Goal: Task Accomplishment & Management: Manage account settings

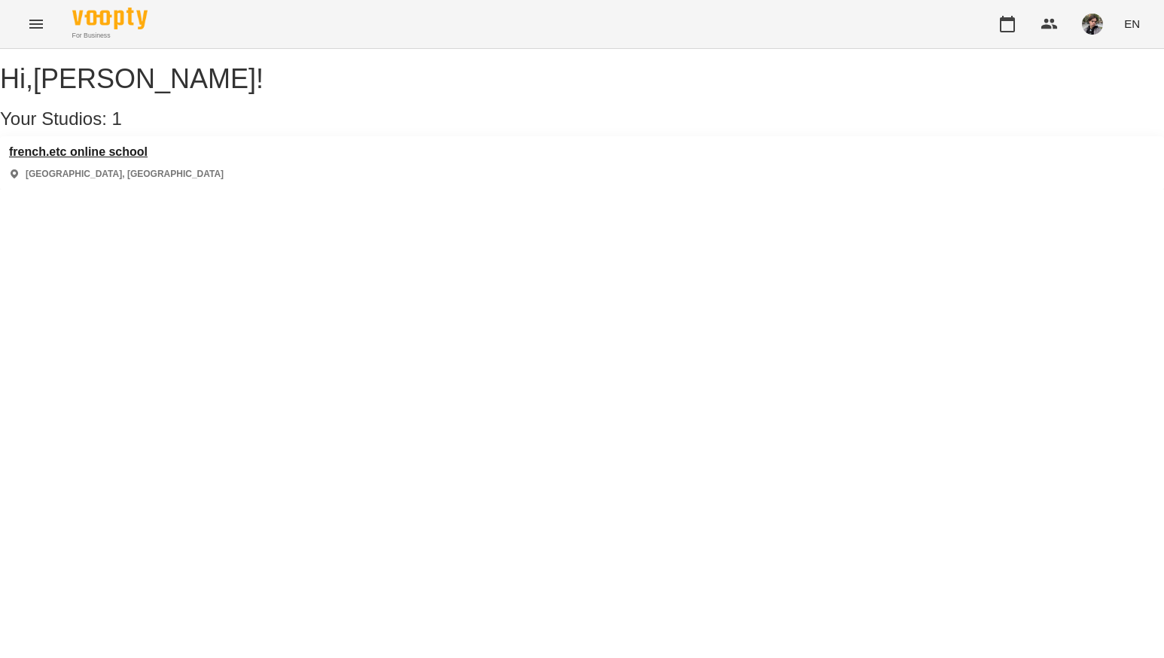
click at [157, 159] on h3 "french.etc online school" at bounding box center [116, 152] width 215 height 14
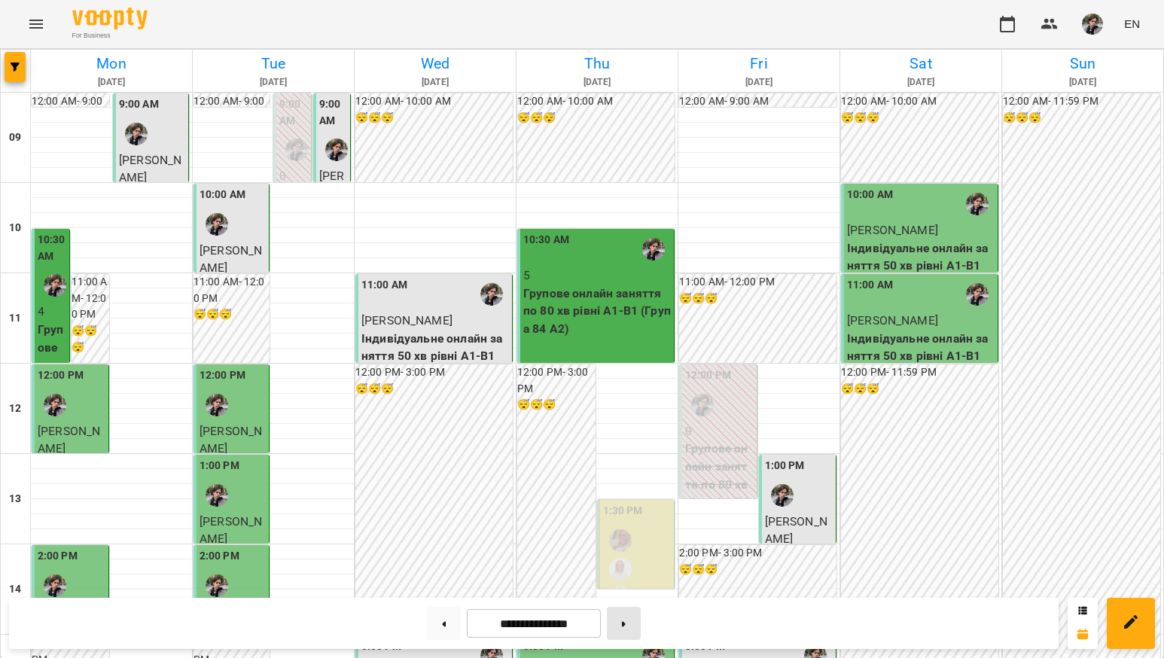
click at [626, 626] on icon at bounding box center [624, 624] width 4 height 6
type input "**********"
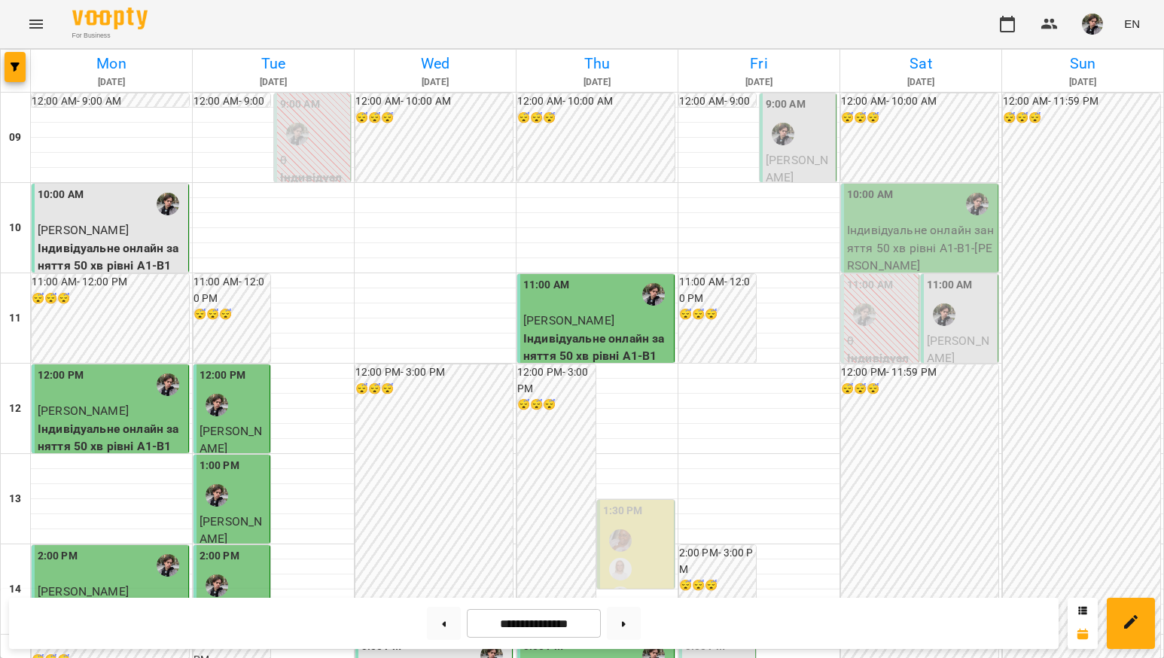
click at [777, 142] on img "Микита" at bounding box center [783, 134] width 23 height 23
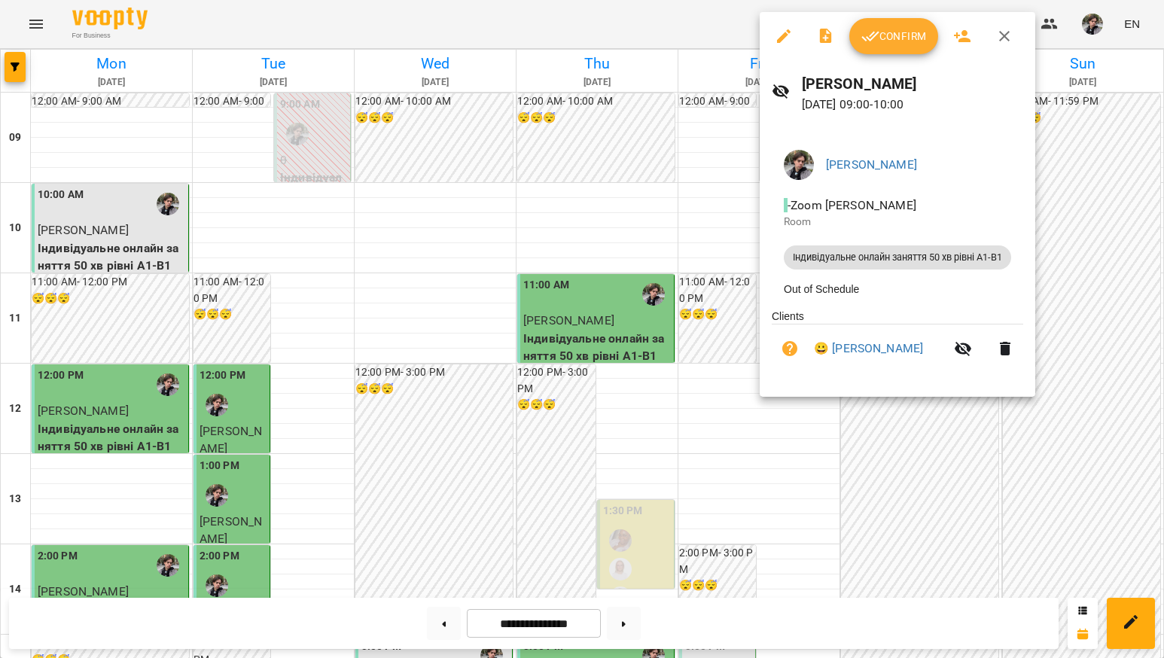
click at [884, 40] on span "Confirm" at bounding box center [893, 36] width 65 height 18
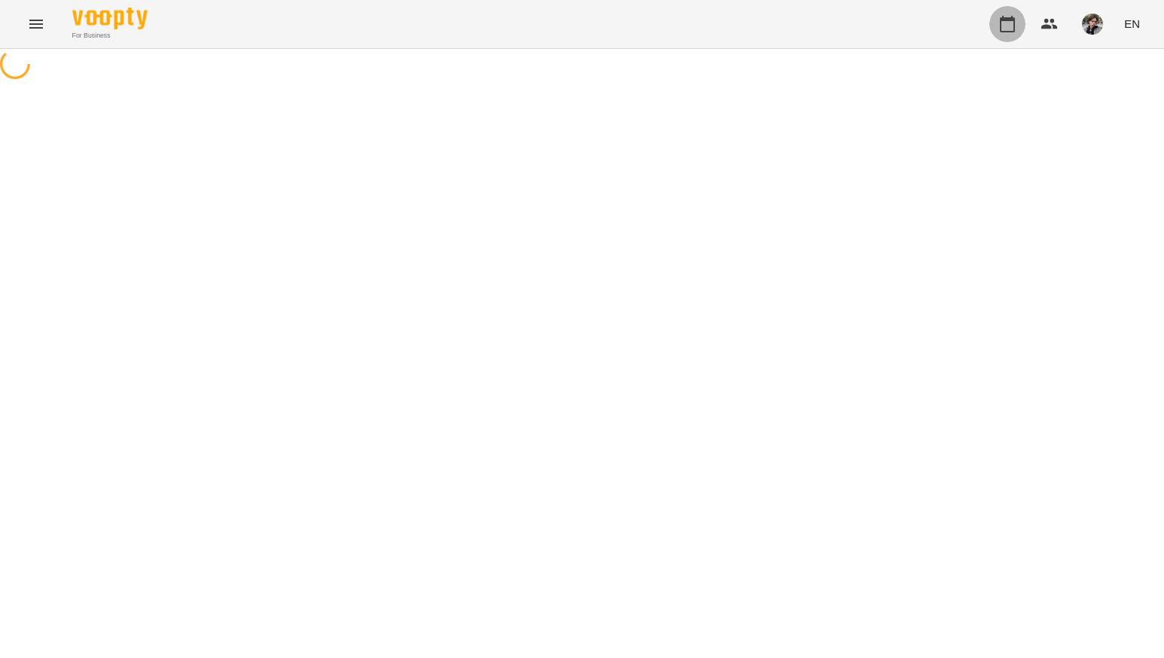
click at [1005, 22] on icon "button" at bounding box center [1007, 24] width 18 height 18
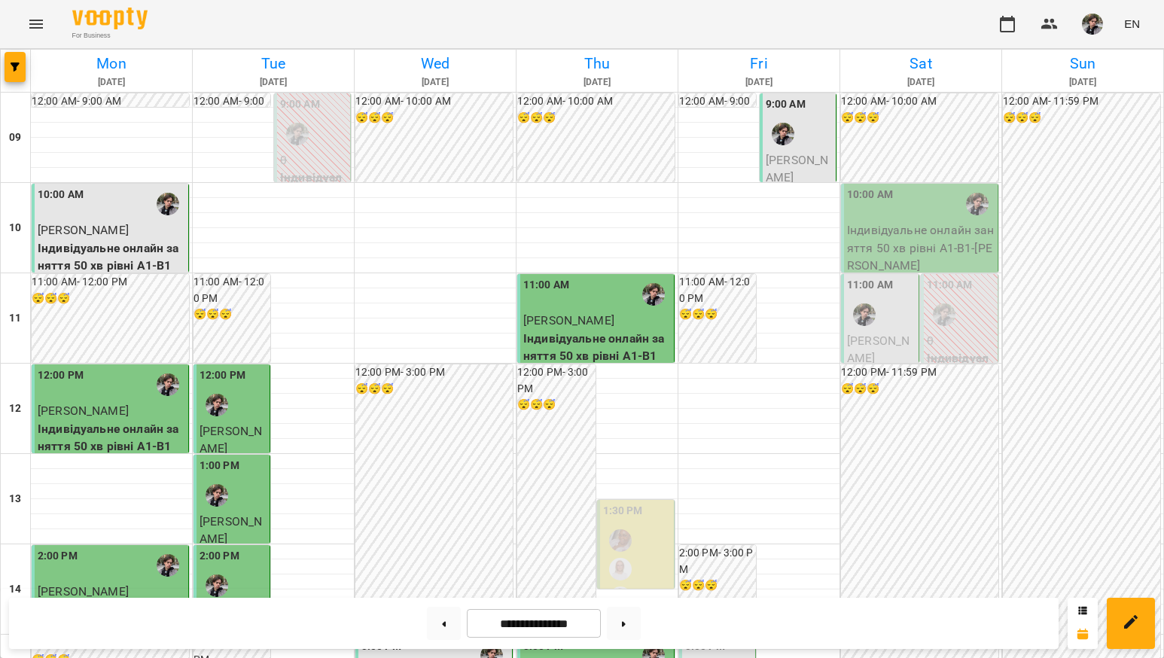
click at [807, 138] on div "9:00 AM" at bounding box center [799, 123] width 67 height 55
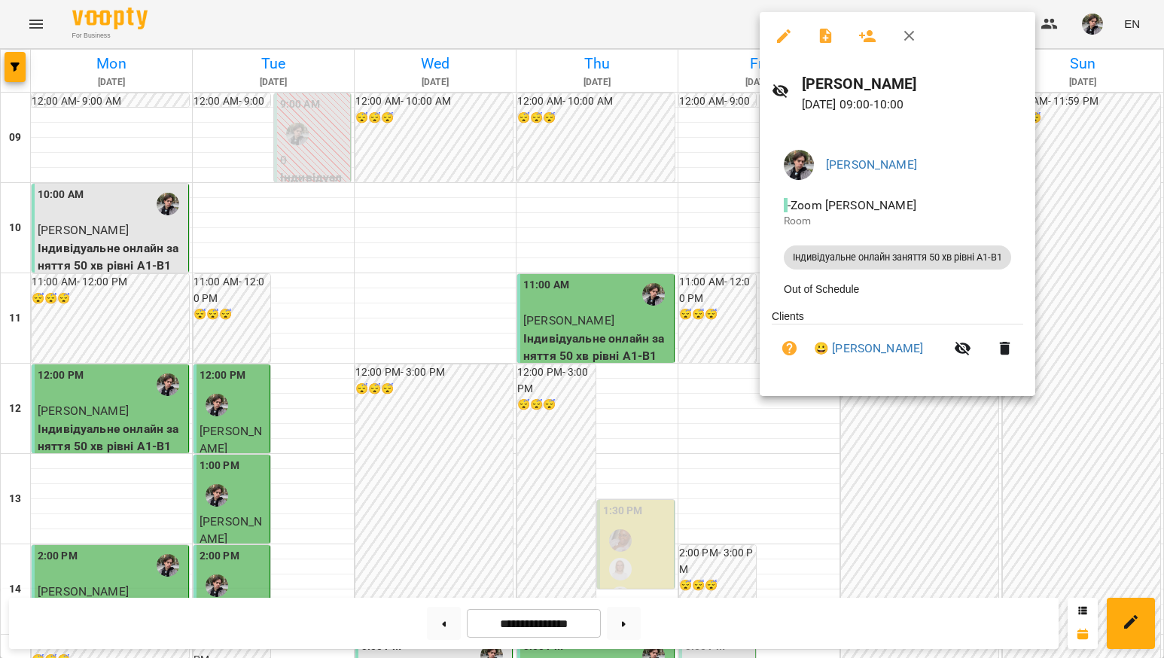
click at [720, 28] on div at bounding box center [582, 329] width 1164 height 658
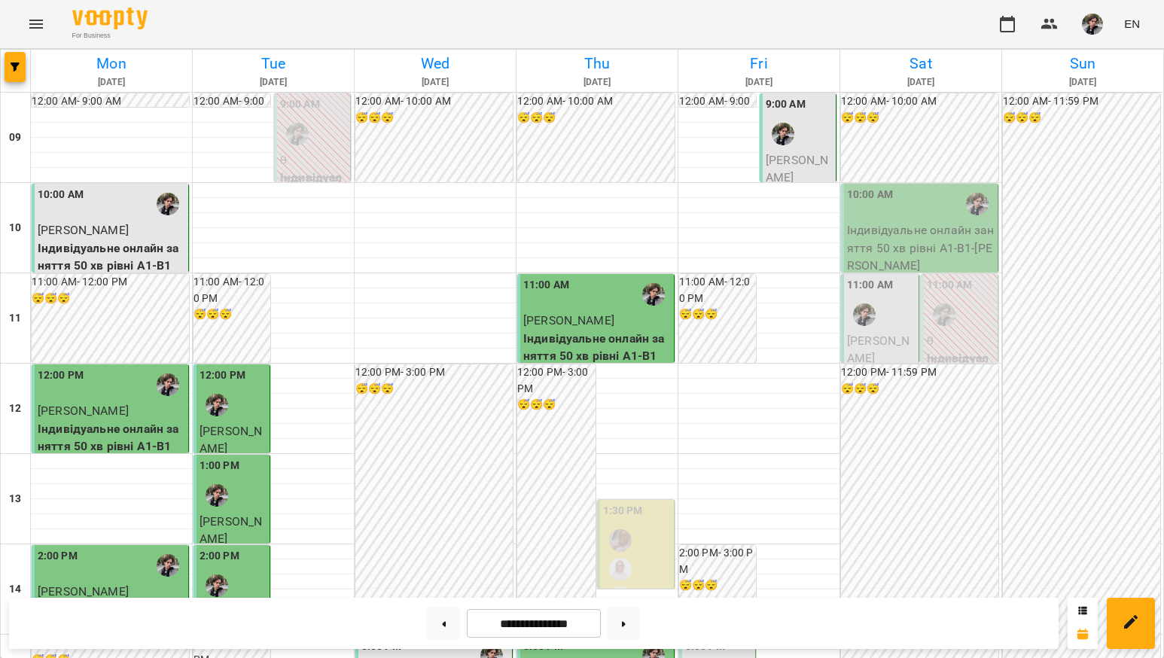
click at [790, 165] on span "[PERSON_NAME]" at bounding box center [797, 169] width 62 height 32
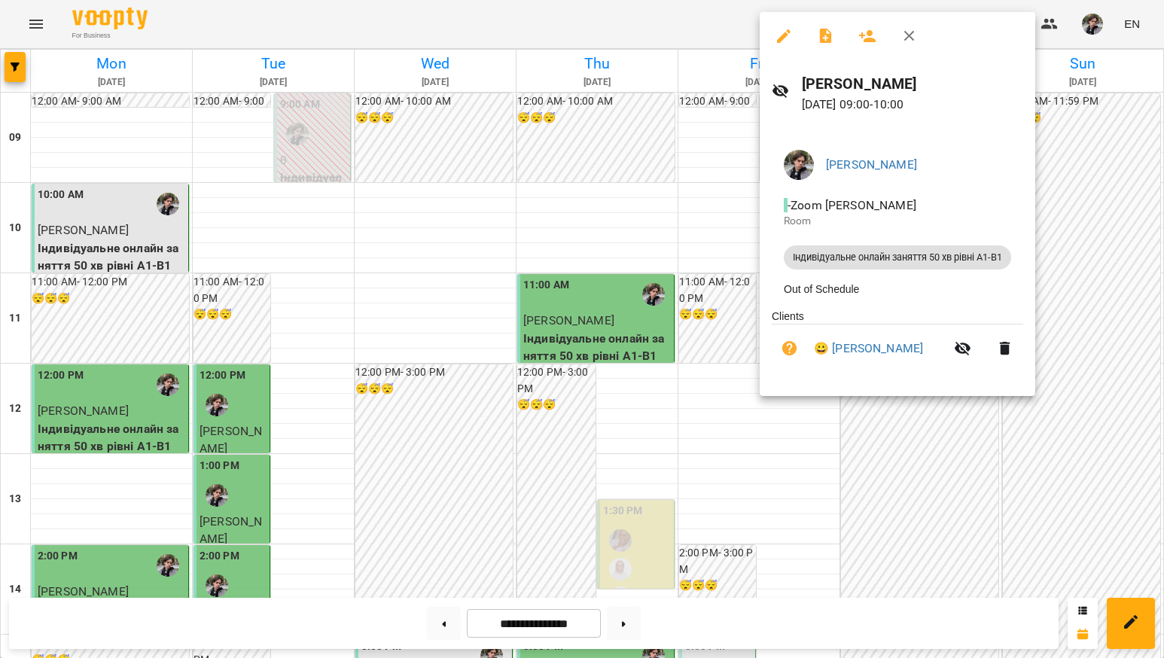
click at [686, 190] on div at bounding box center [582, 329] width 1164 height 658
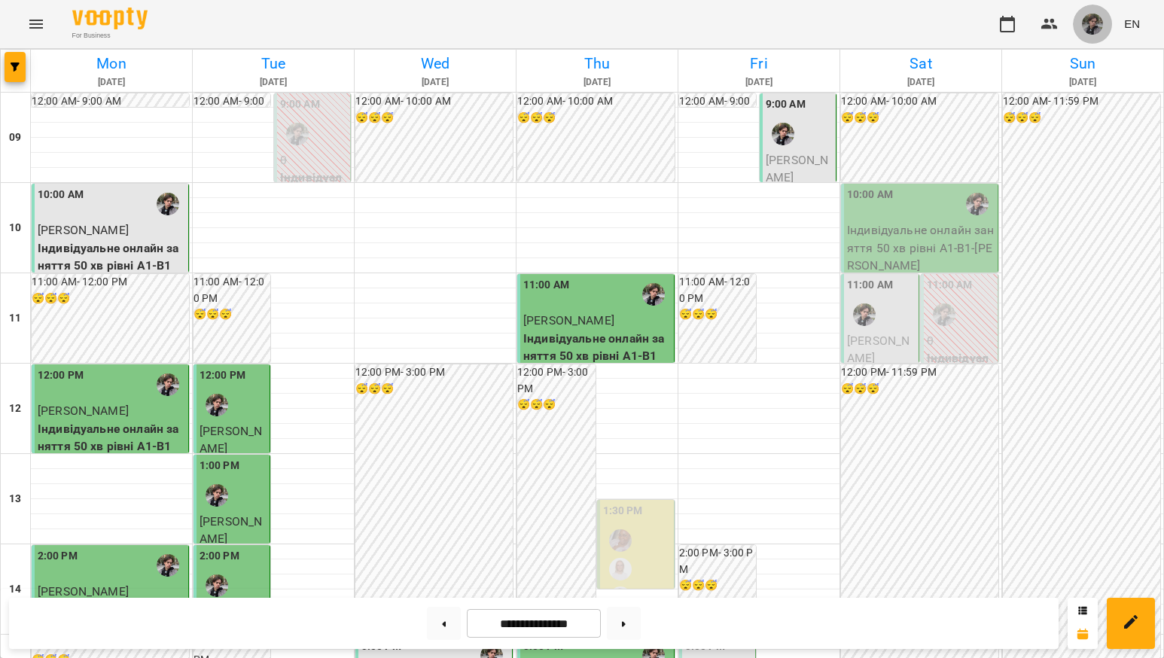
click at [1088, 26] on img "button" at bounding box center [1092, 24] width 21 height 21
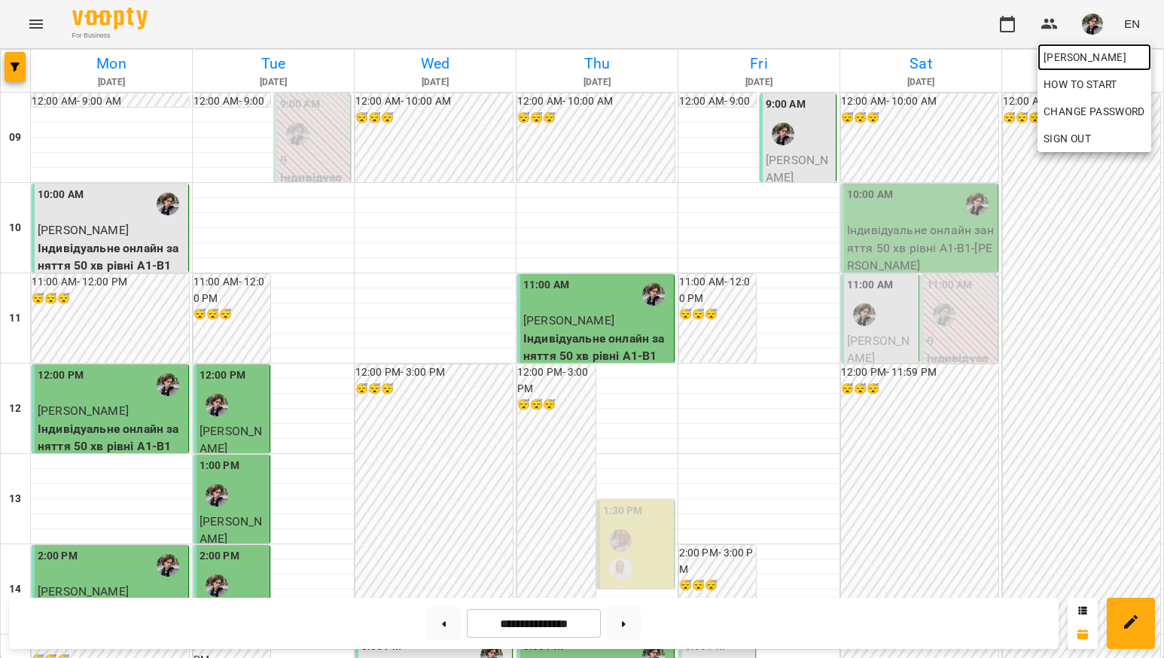
click at [1093, 52] on span "[PERSON_NAME]" at bounding box center [1094, 57] width 102 height 18
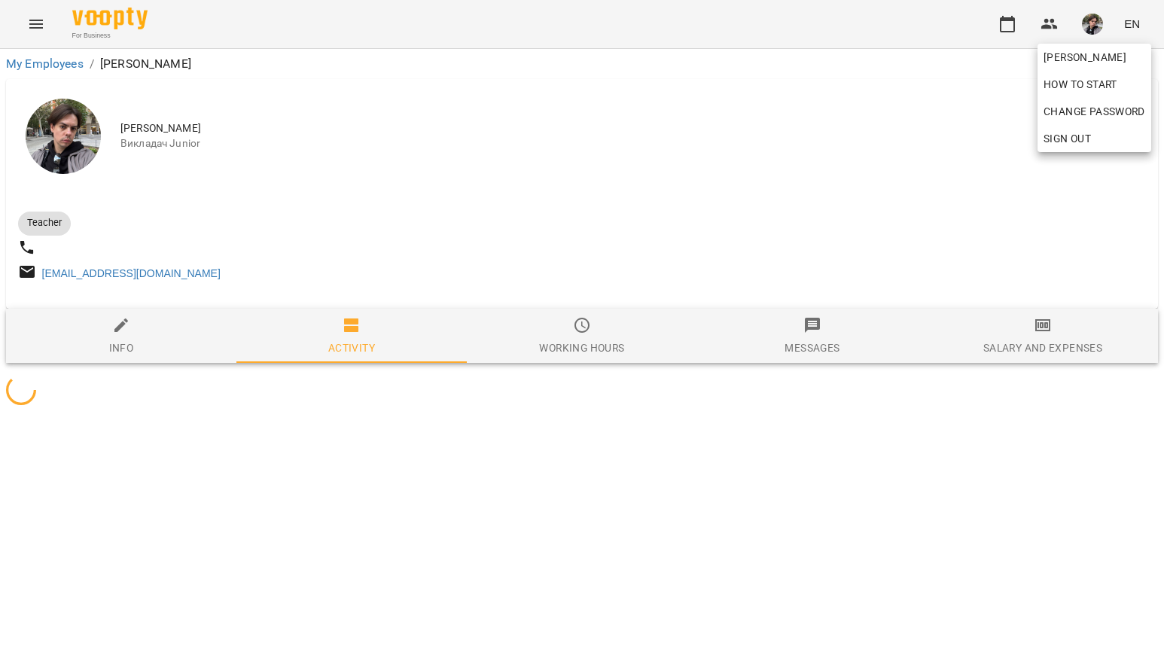
click at [543, 169] on div at bounding box center [582, 329] width 1164 height 658
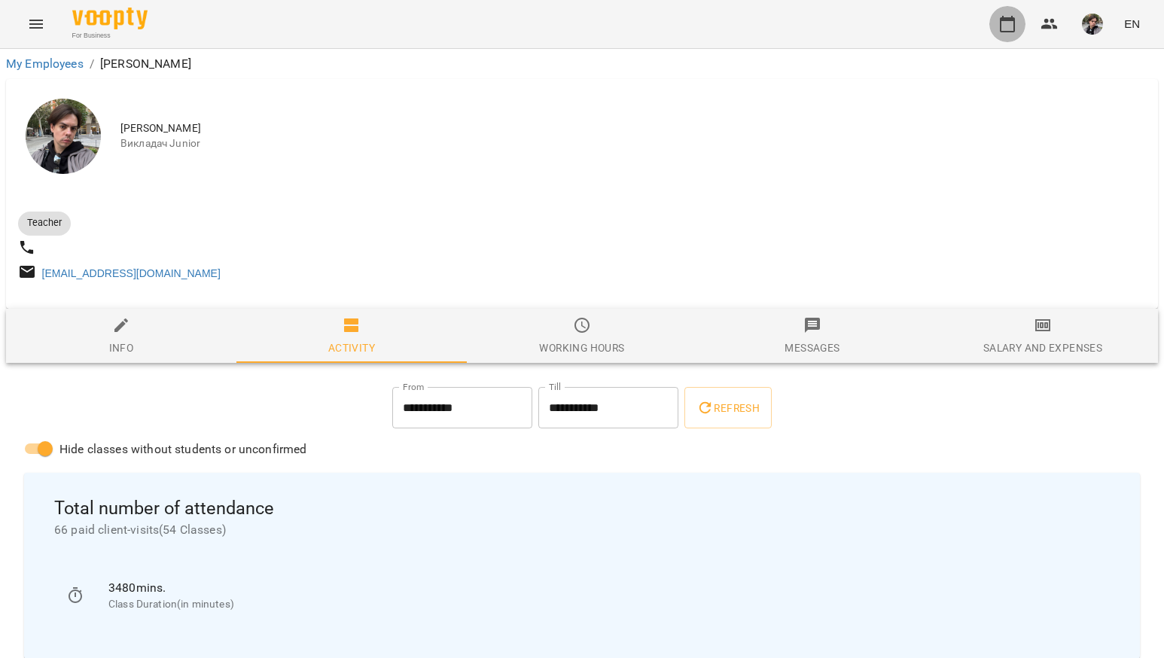
click at [1015, 11] on button "button" at bounding box center [1007, 24] width 36 height 36
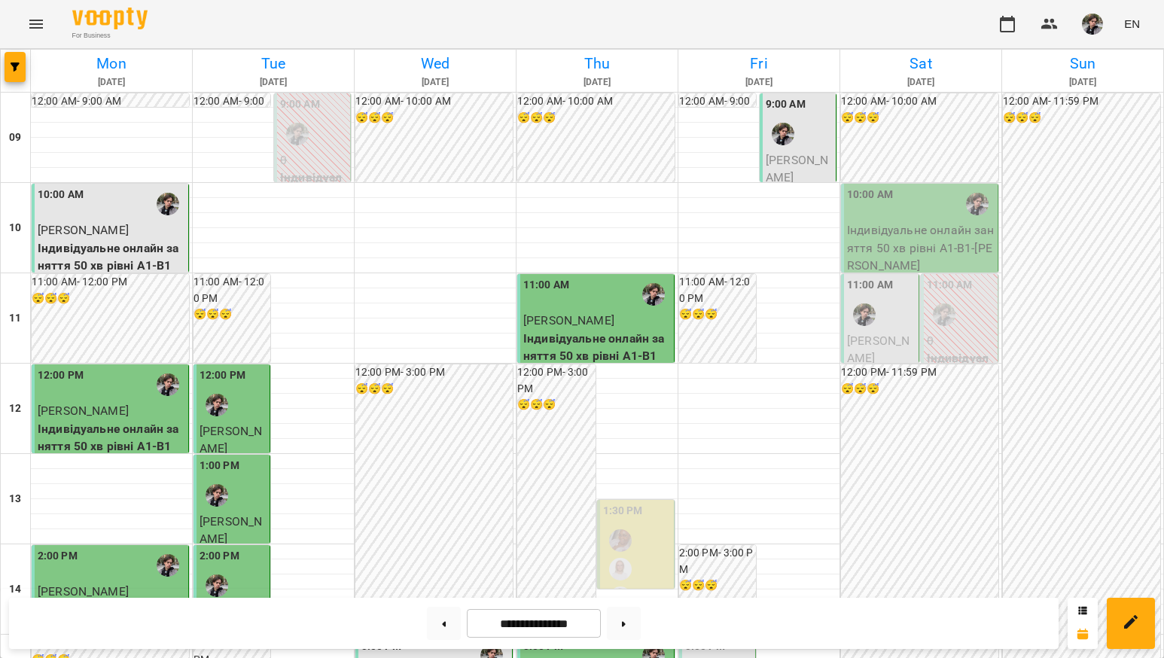
click at [808, 144] on div "9:00 AM" at bounding box center [799, 123] width 67 height 55
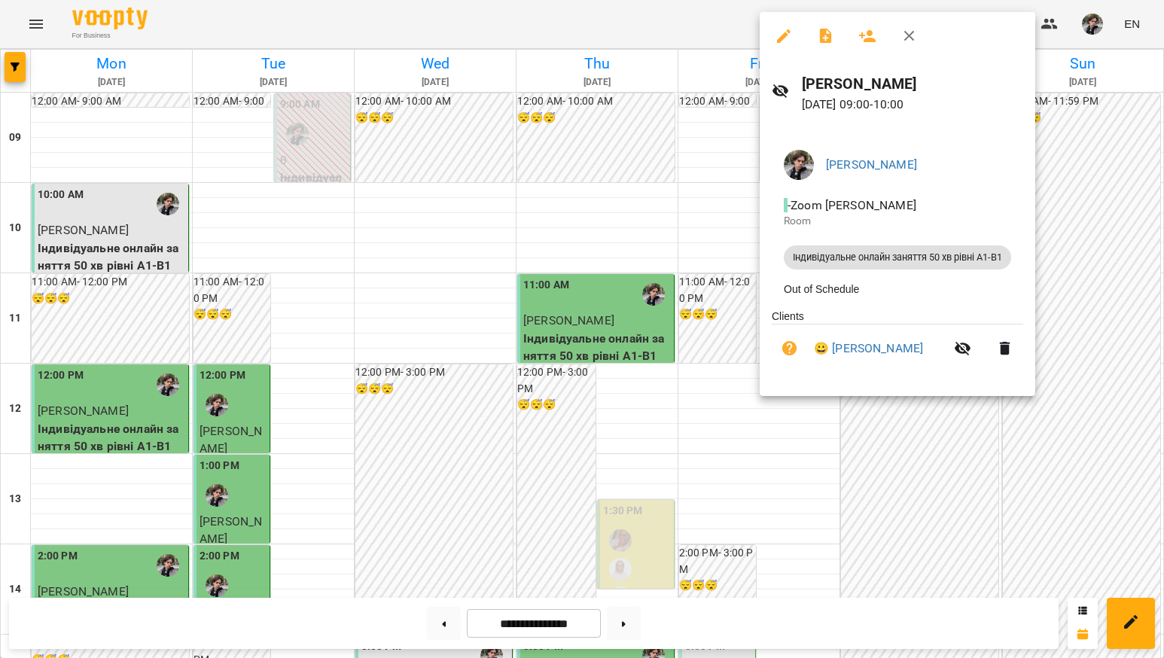
click at [744, 311] on div at bounding box center [582, 329] width 1164 height 658
